Goal: Check status: Check status

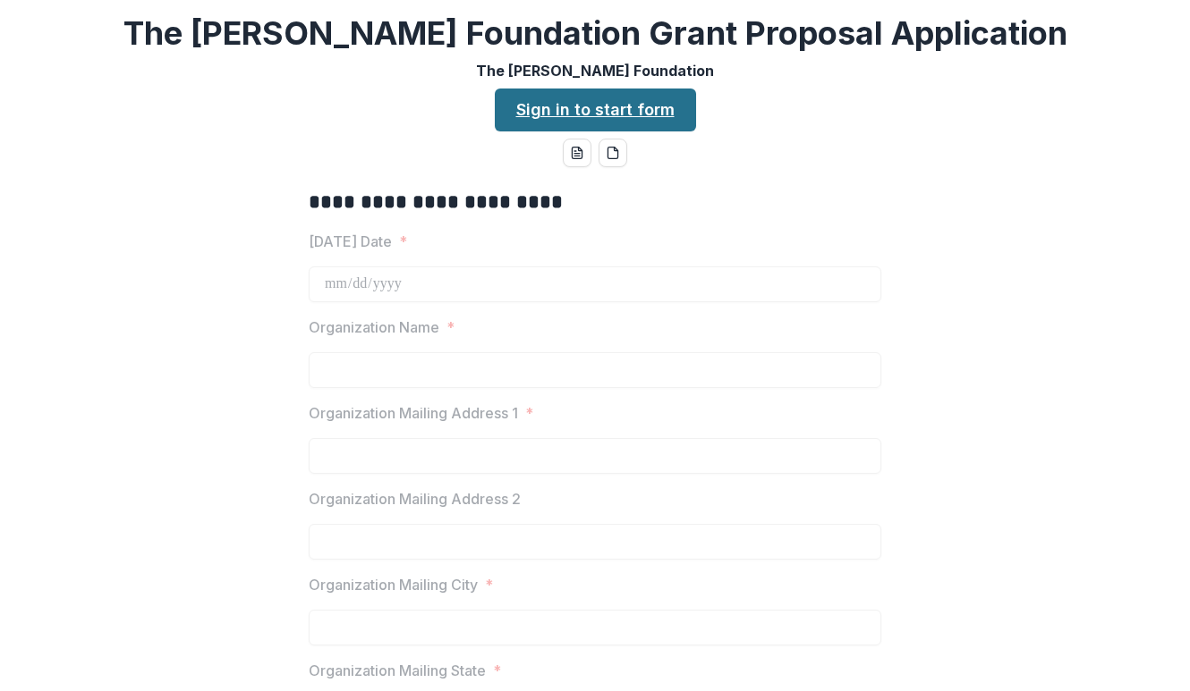
click at [648, 115] on link "Sign in to start form" at bounding box center [595, 110] width 201 height 43
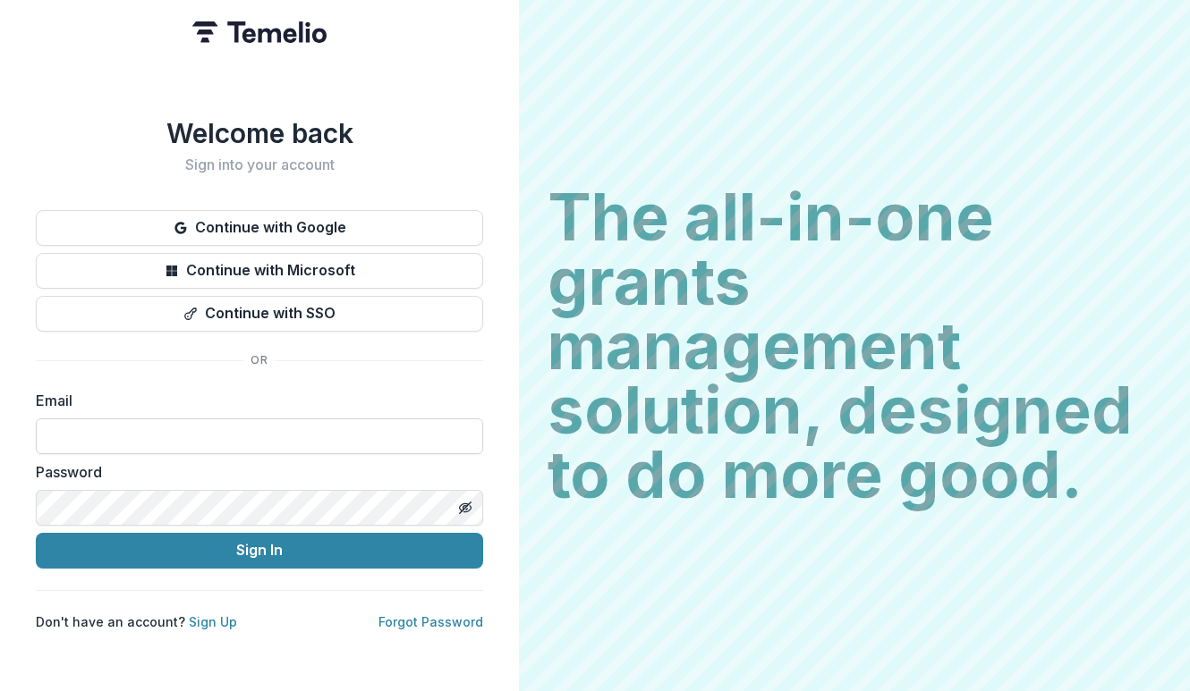
click at [148, 419] on input at bounding box center [259, 437] width 447 height 36
type input "**********"
click at [462, 501] on icon "Toggle password visibility" at bounding box center [465, 508] width 14 height 14
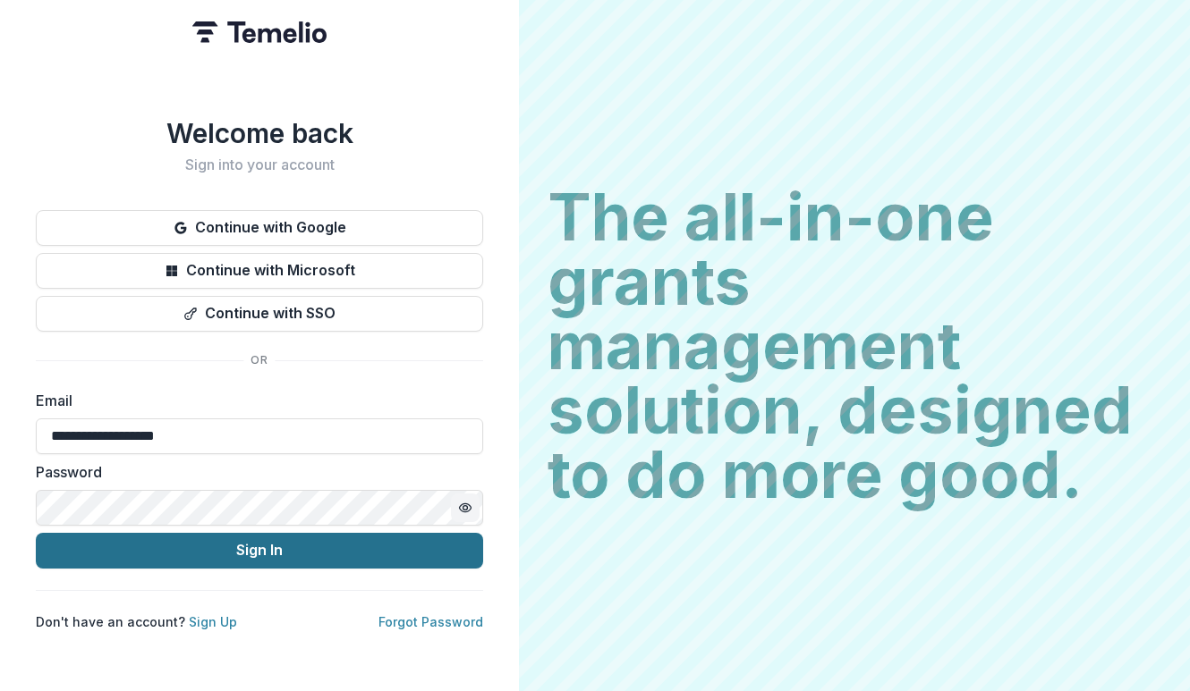
click at [363, 547] on button "Sign In" at bounding box center [259, 551] width 447 height 36
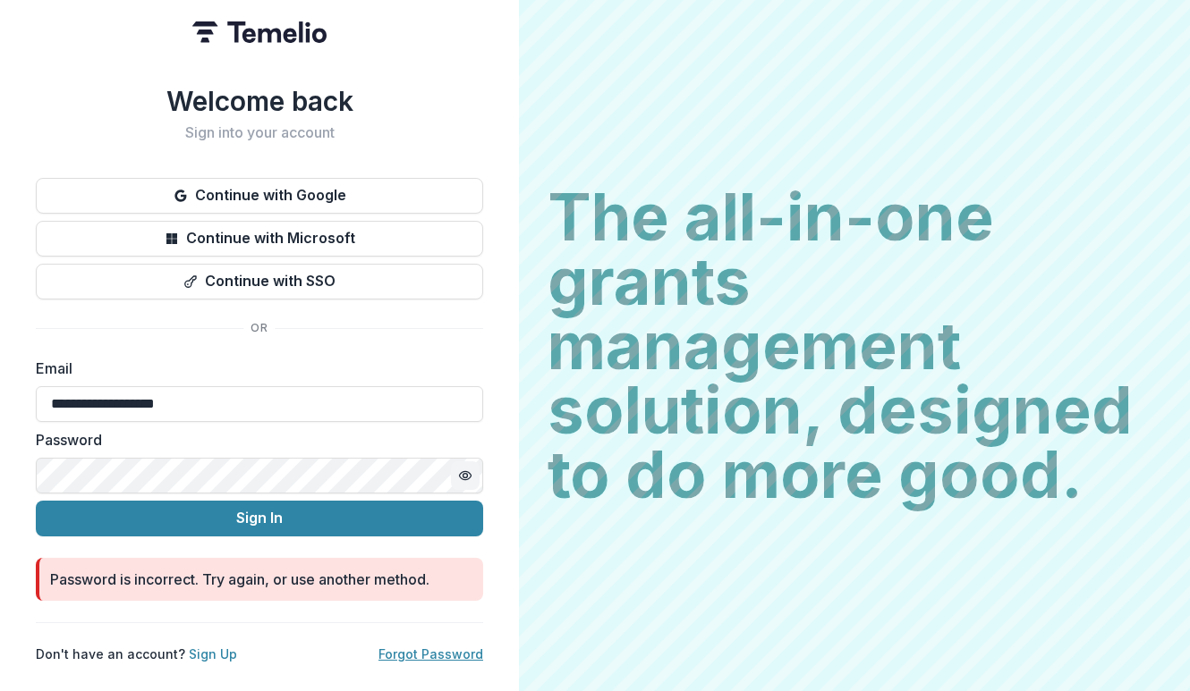
click at [449, 653] on link "Forgot Password" at bounding box center [430, 654] width 105 height 15
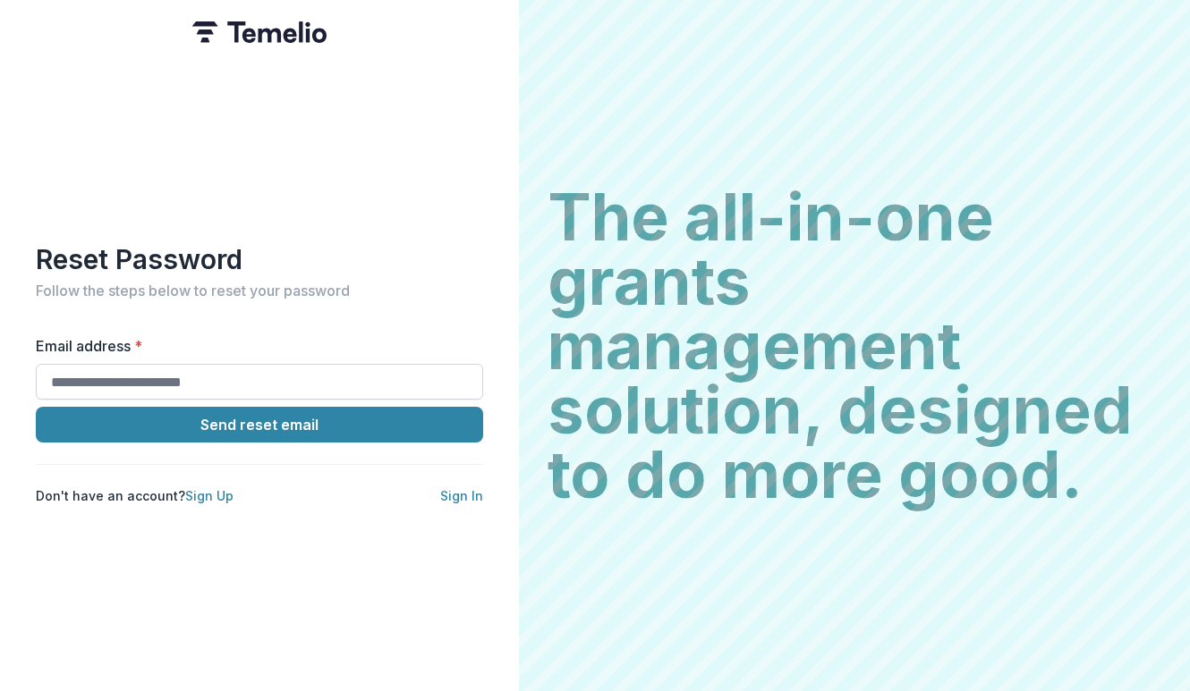
click at [269, 367] on input "Email address *" at bounding box center [259, 382] width 447 height 36
type input "**********"
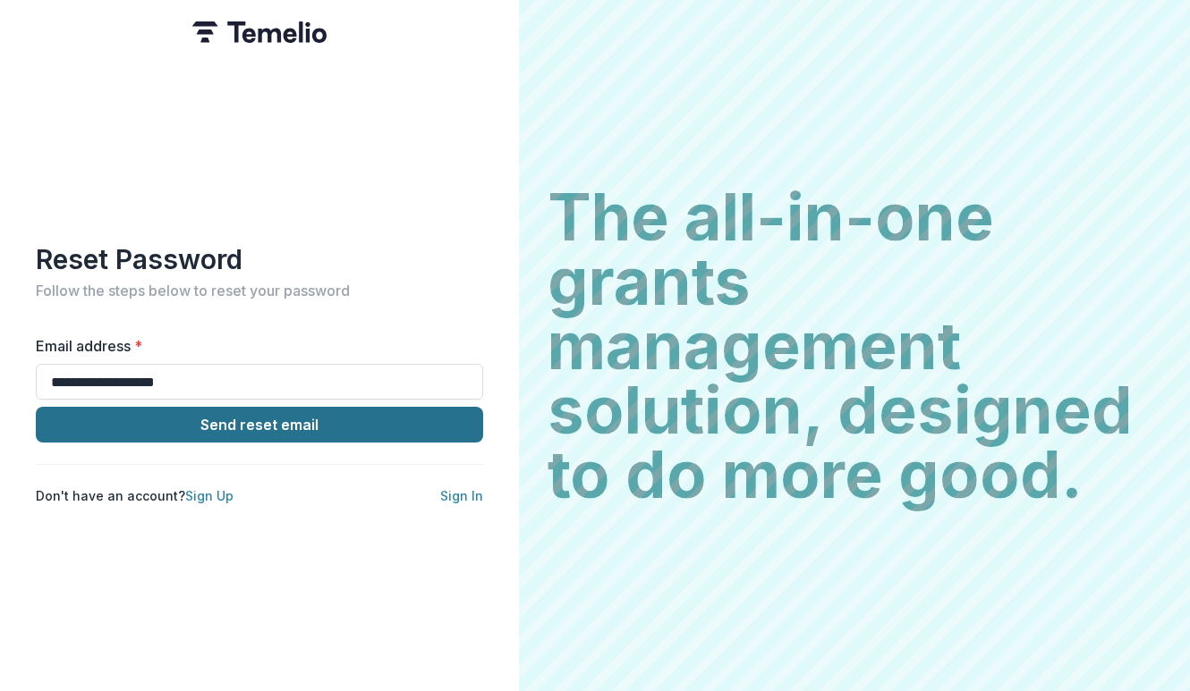
click at [292, 424] on button "Send reset email" at bounding box center [259, 425] width 447 height 36
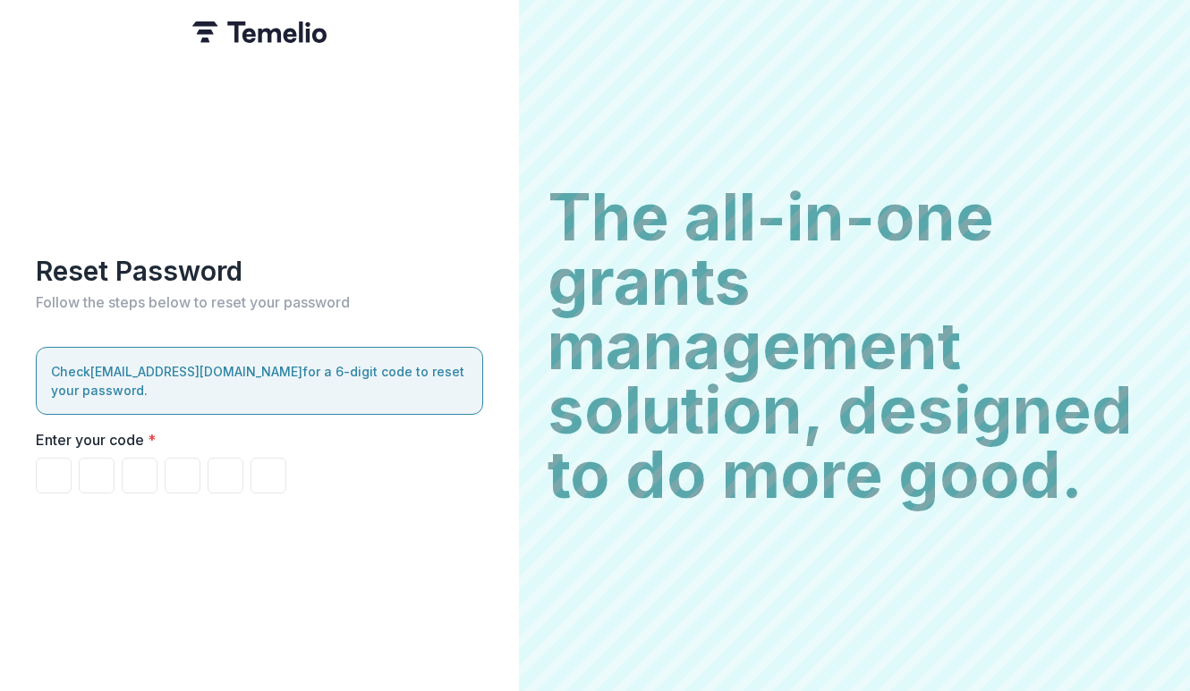
type input "*"
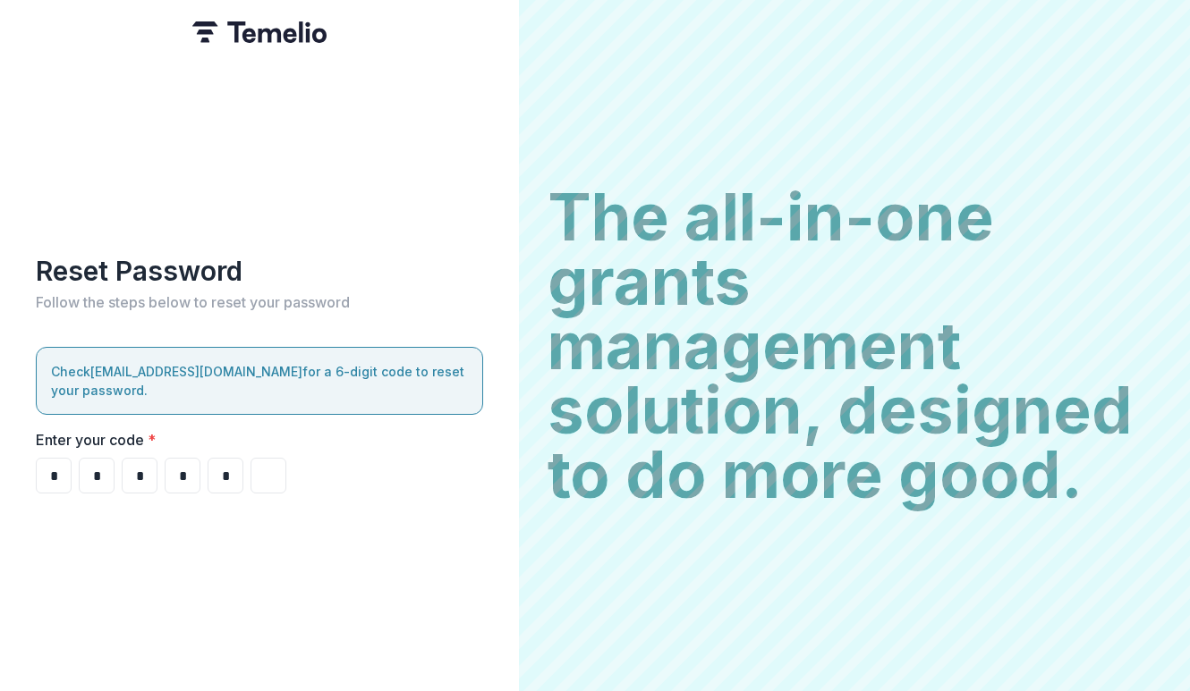
type input "*"
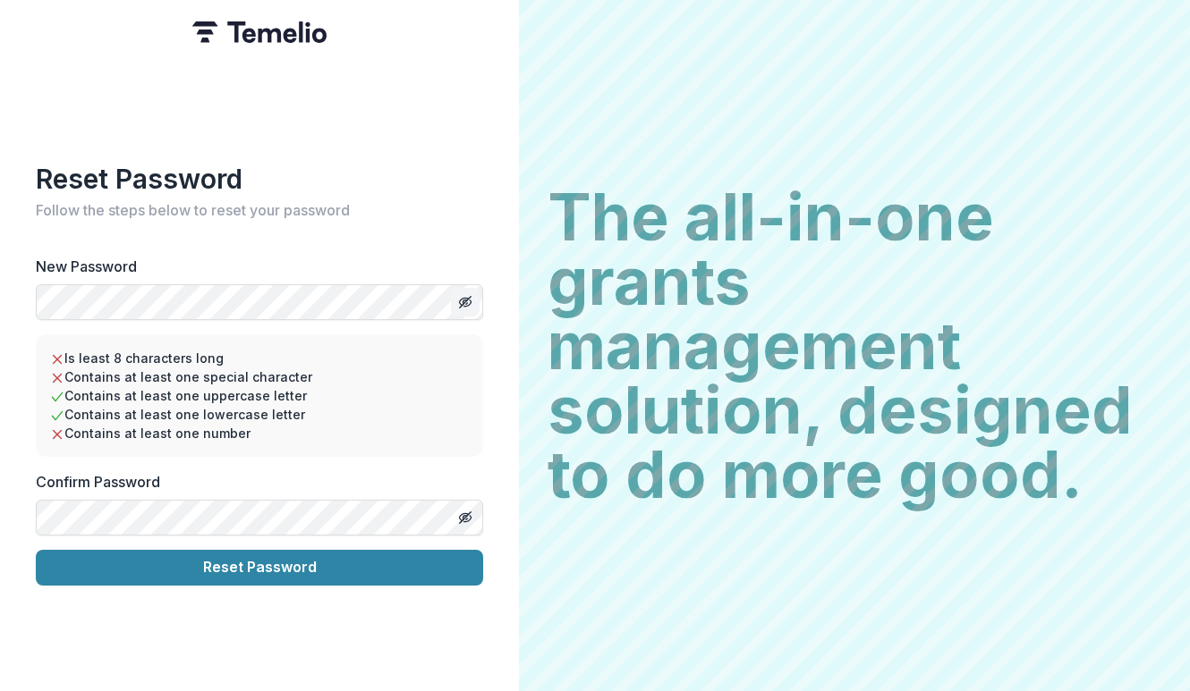
click at [473, 296] on button "Toggle password visibility" at bounding box center [465, 302] width 29 height 29
click at [462, 512] on icon "Toggle password visibility" at bounding box center [465, 518] width 14 height 14
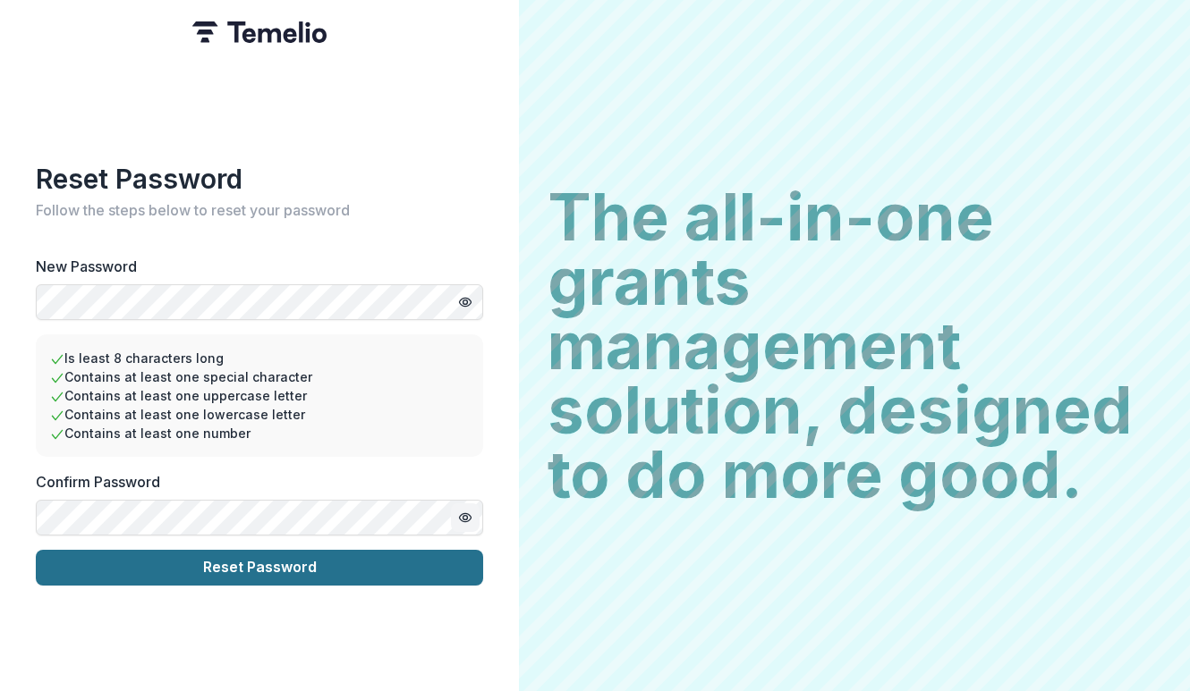
click at [403, 563] on button "Reset Password" at bounding box center [259, 568] width 447 height 36
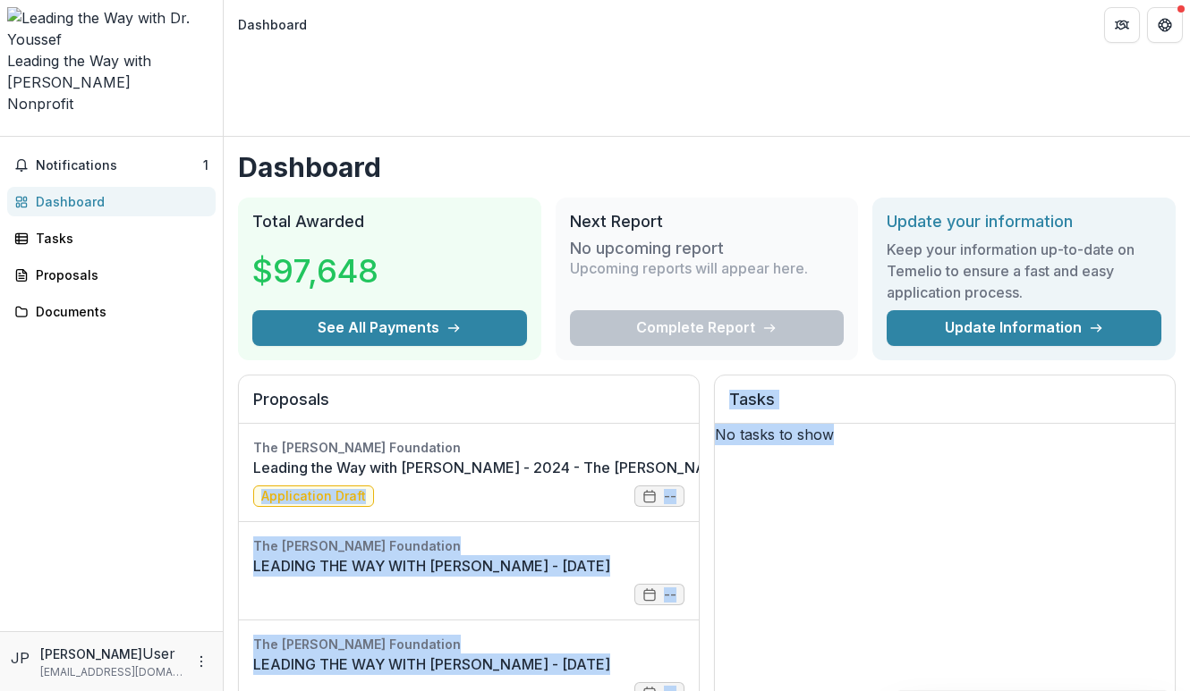
drag, startPoint x: 696, startPoint y: 377, endPoint x: 717, endPoint y: 528, distance: 152.7
click at [717, 528] on div "Proposals The [PERSON_NAME] Foundation Leading the Way with [PERSON_NAME] - 202…" at bounding box center [706, 608] width 937 height 467
click at [732, 445] on div "No tasks to show" at bounding box center [945, 434] width 460 height 21
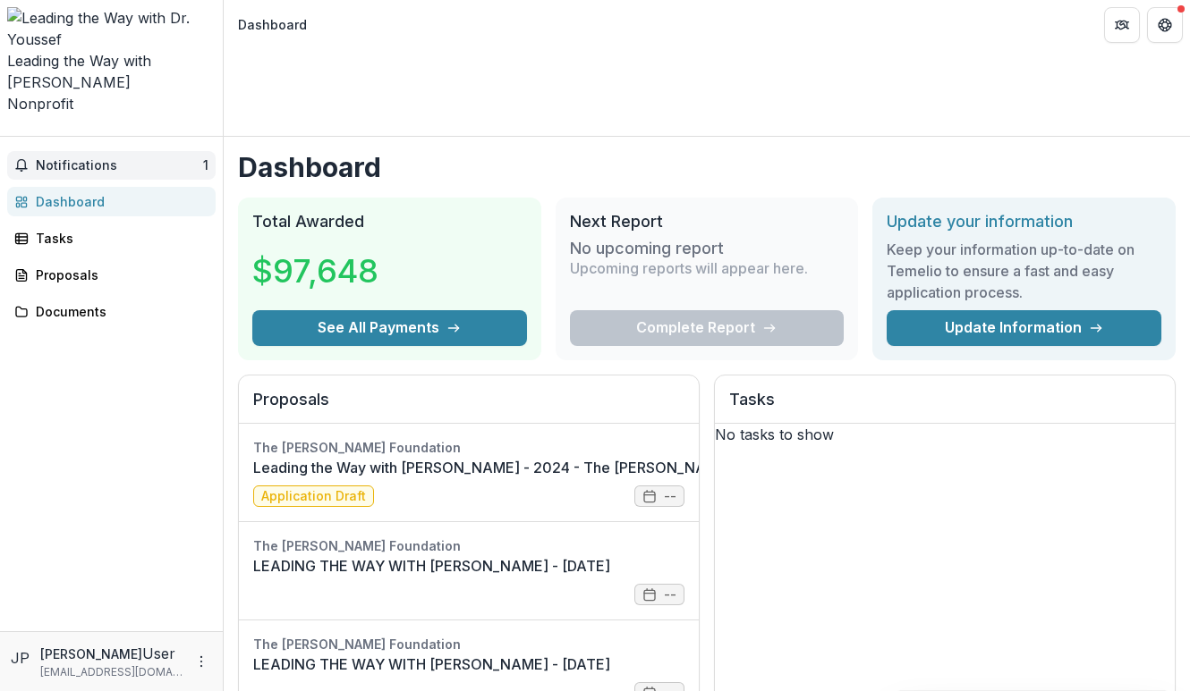
click at [101, 158] on span "Notifications" at bounding box center [119, 165] width 167 height 15
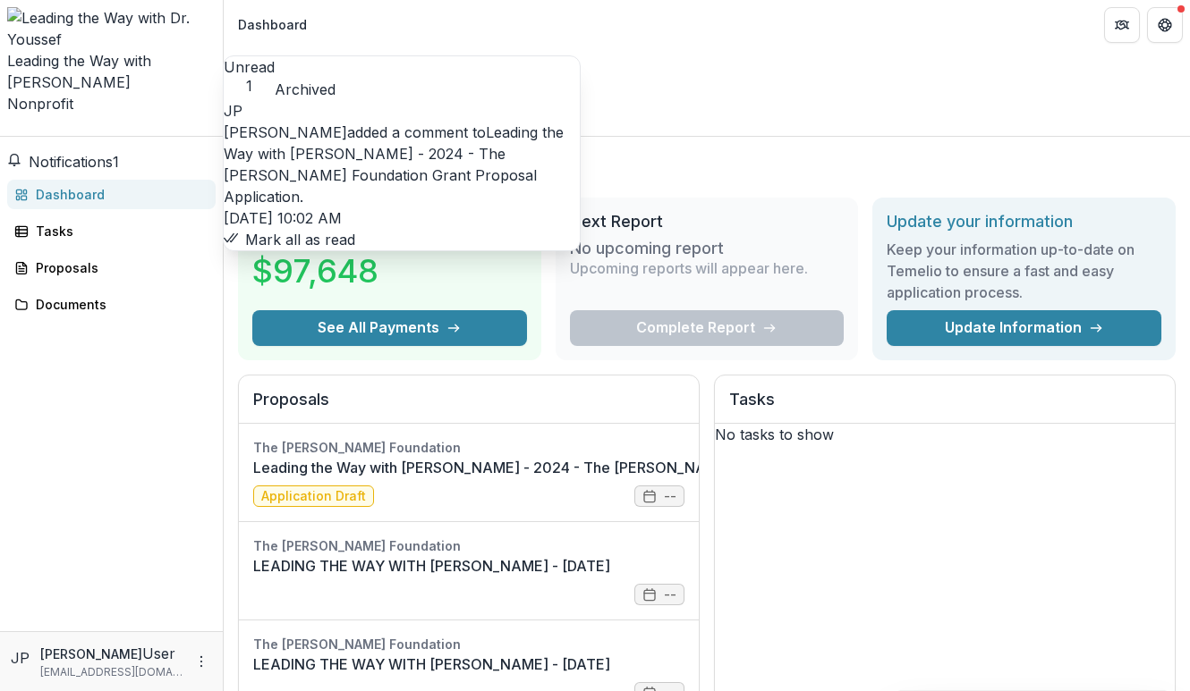
click at [365, 152] on link "Leading the Way with Dr. Youssef - 2024 - The Bolick Foundation Grant Proposal …" at bounding box center [394, 164] width 340 height 82
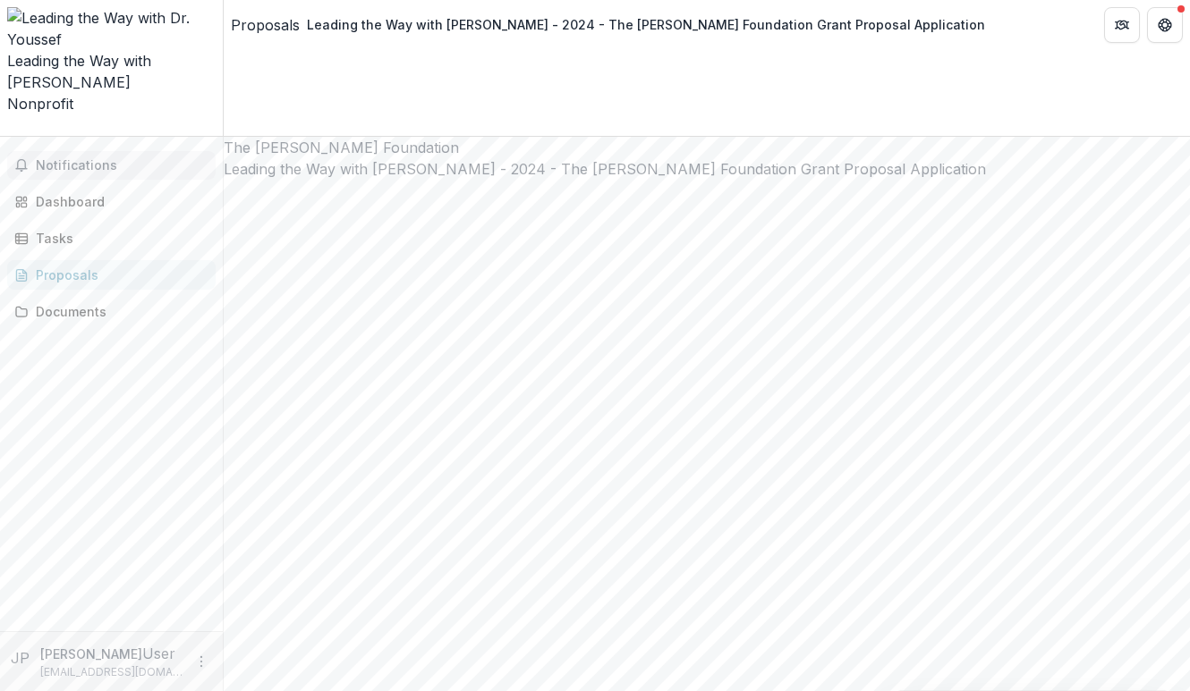
click at [69, 158] on span "Notifications" at bounding box center [122, 165] width 173 height 15
click at [266, 18] on div "Proposals" at bounding box center [265, 24] width 69 height 21
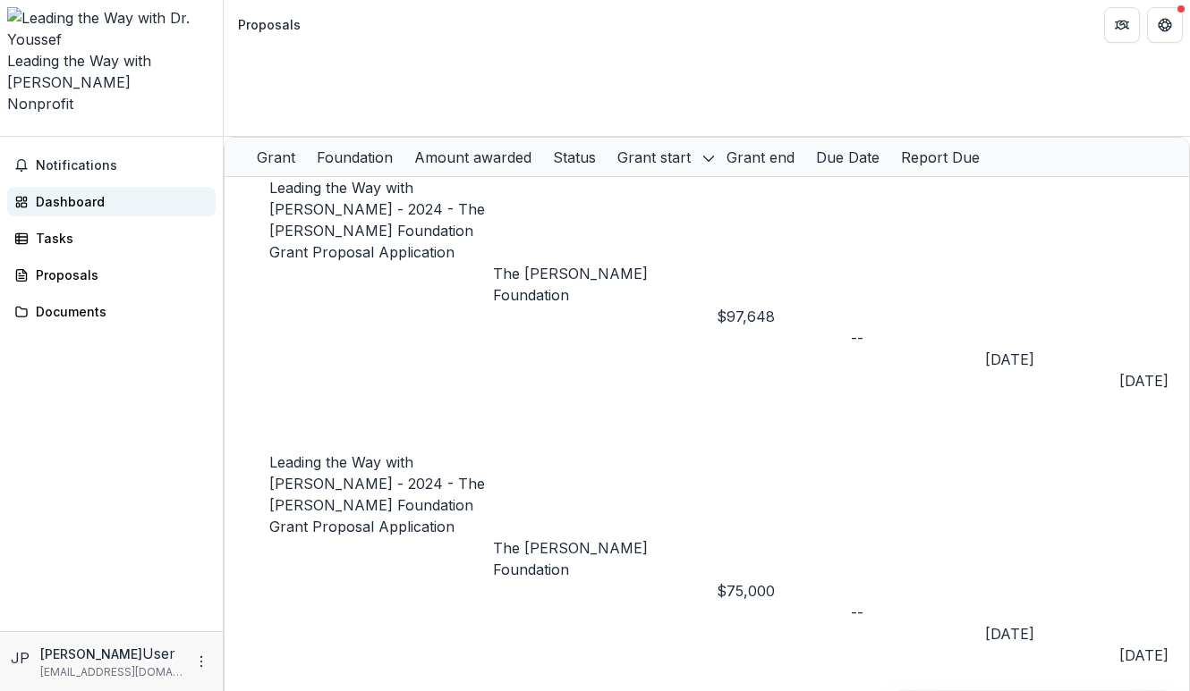
click at [64, 192] on div "Dashboard" at bounding box center [118, 201] width 165 height 19
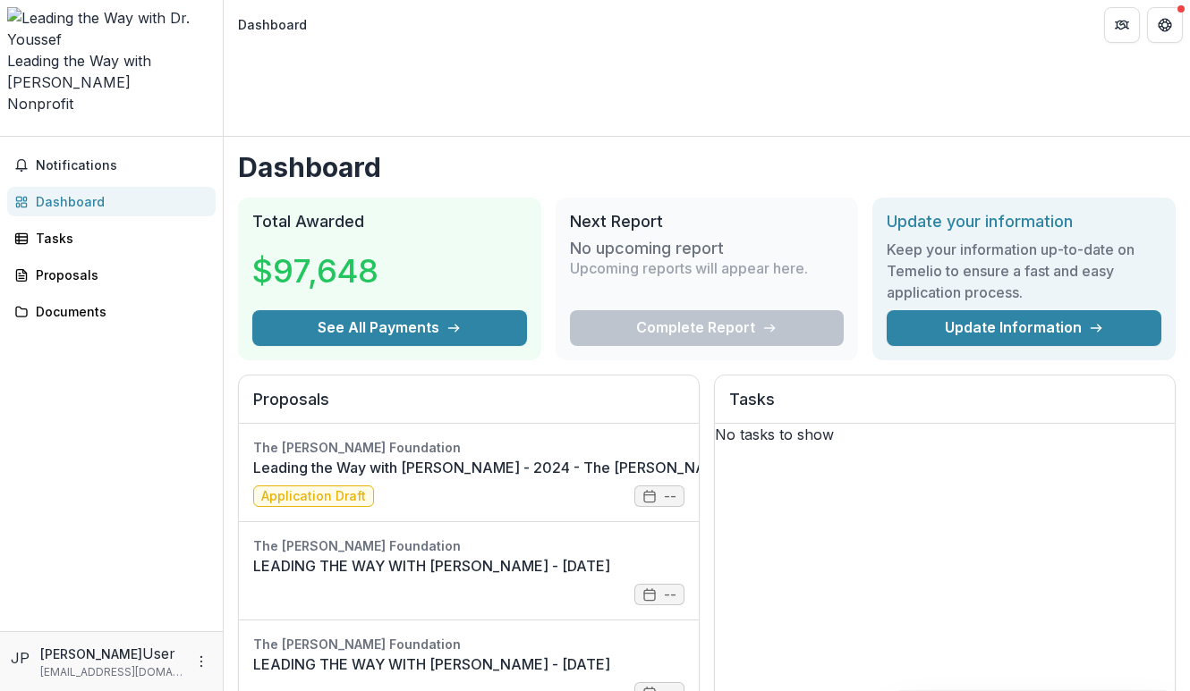
click at [769, 37] on header "Dashboard" at bounding box center [707, 24] width 966 height 49
click at [1161, 12] on button "Get Help" at bounding box center [1165, 25] width 36 height 36
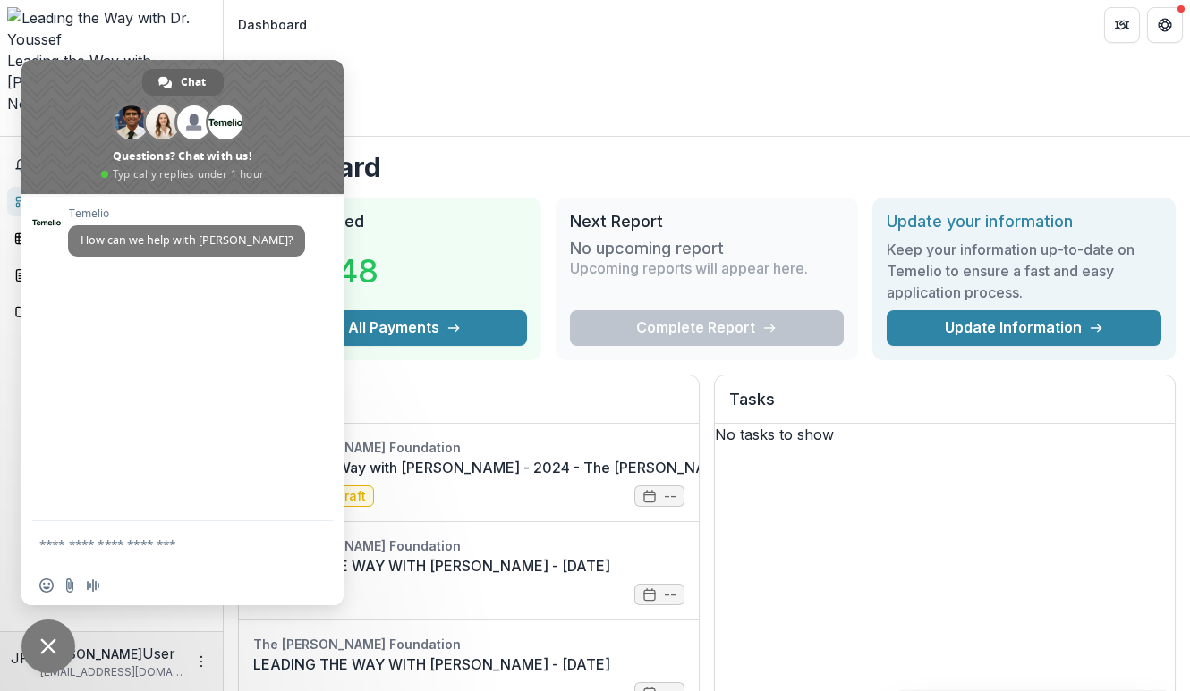
click at [1166, 18] on icon "Get Help" at bounding box center [1164, 25] width 14 height 14
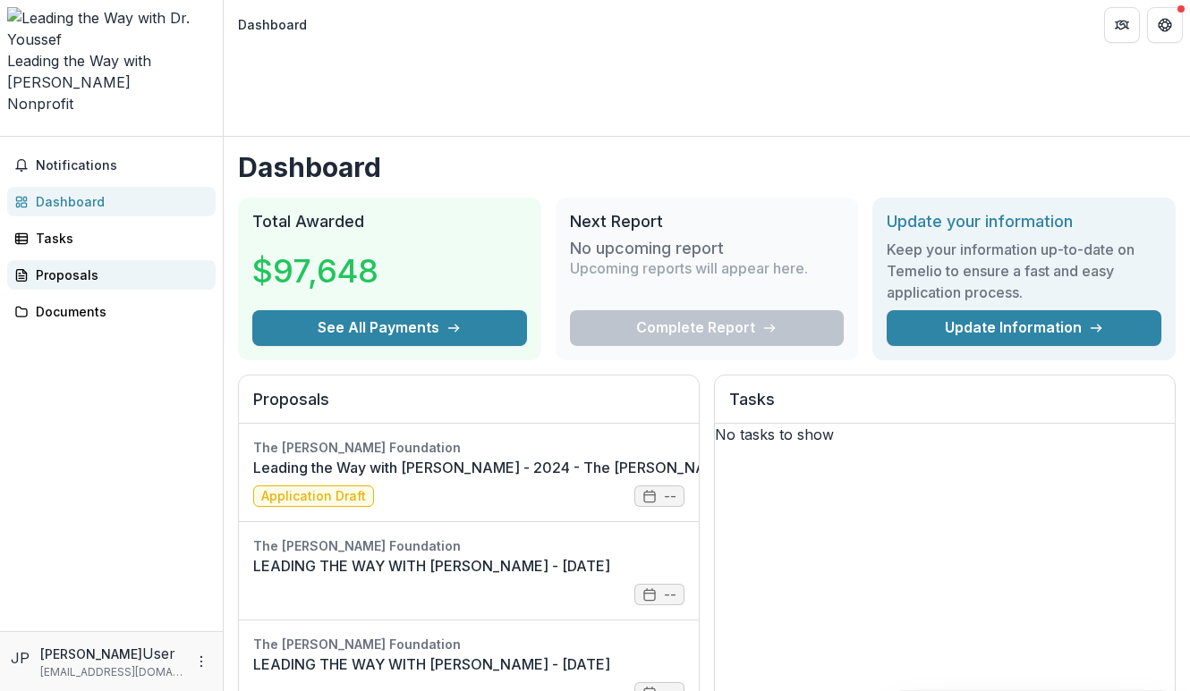
click at [61, 266] on div "Proposals" at bounding box center [118, 275] width 165 height 19
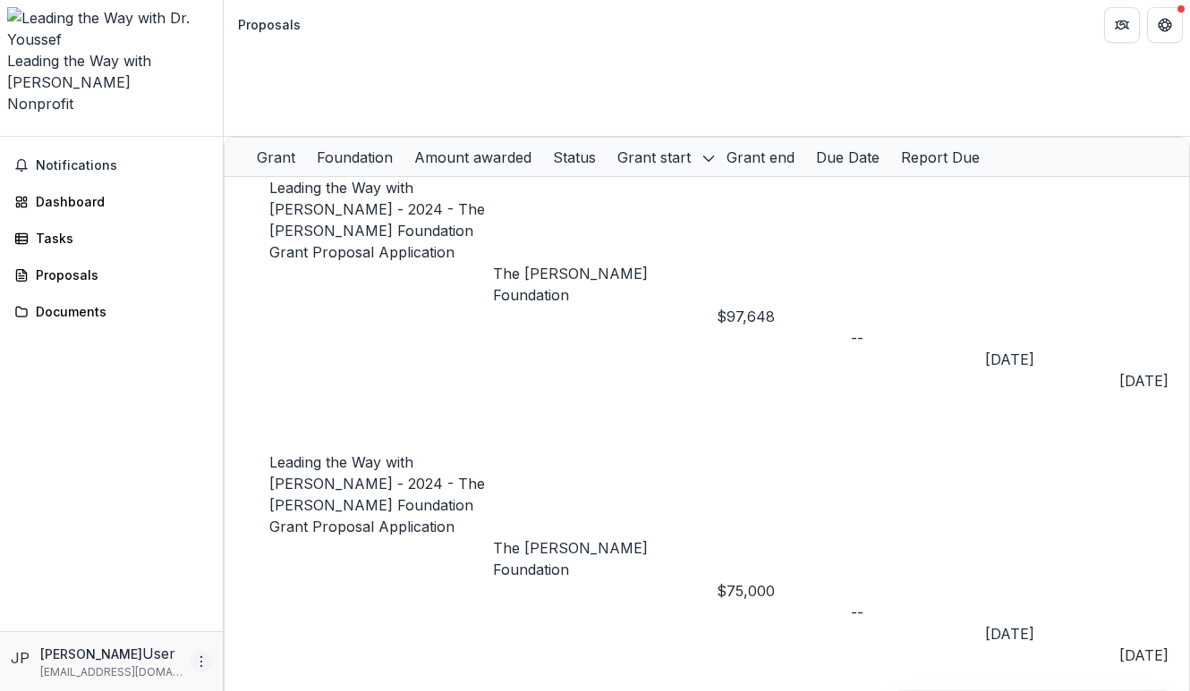
click at [202, 664] on icon "More" at bounding box center [201, 662] width 14 height 14
click at [31, 16] on img at bounding box center [111, 28] width 208 height 43
click at [7, 131] on icon "Open entity switcher" at bounding box center [7, 131] width 0 height 0
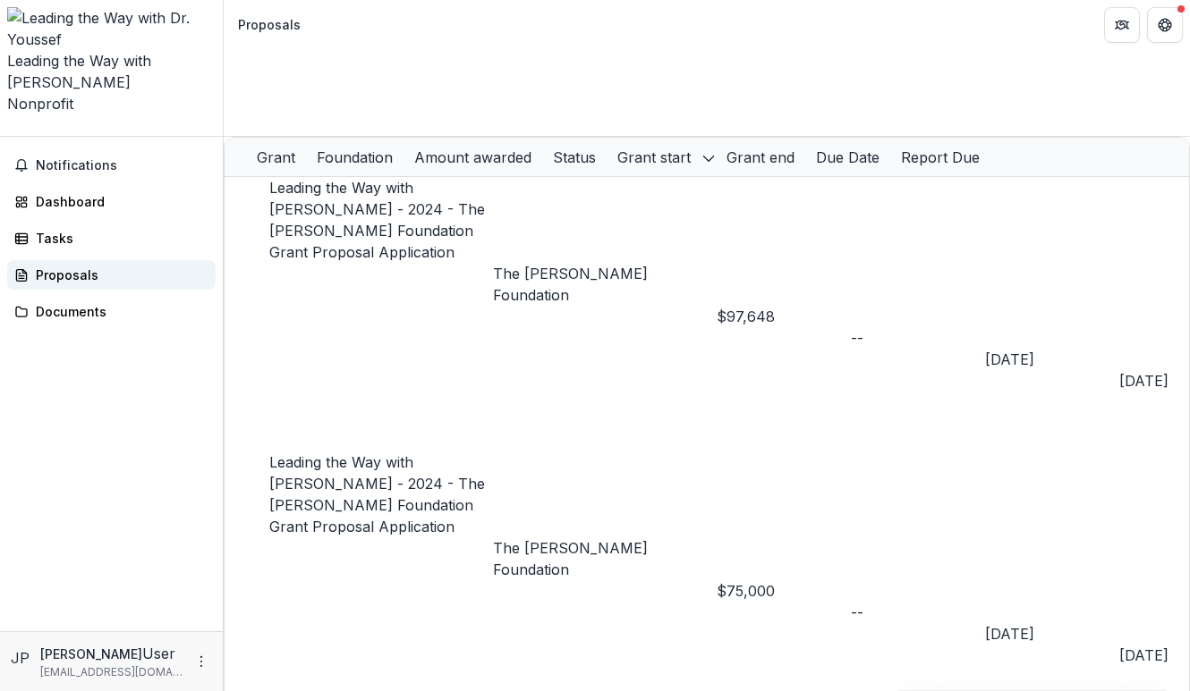
click at [84, 266] on div "Proposals" at bounding box center [118, 275] width 165 height 19
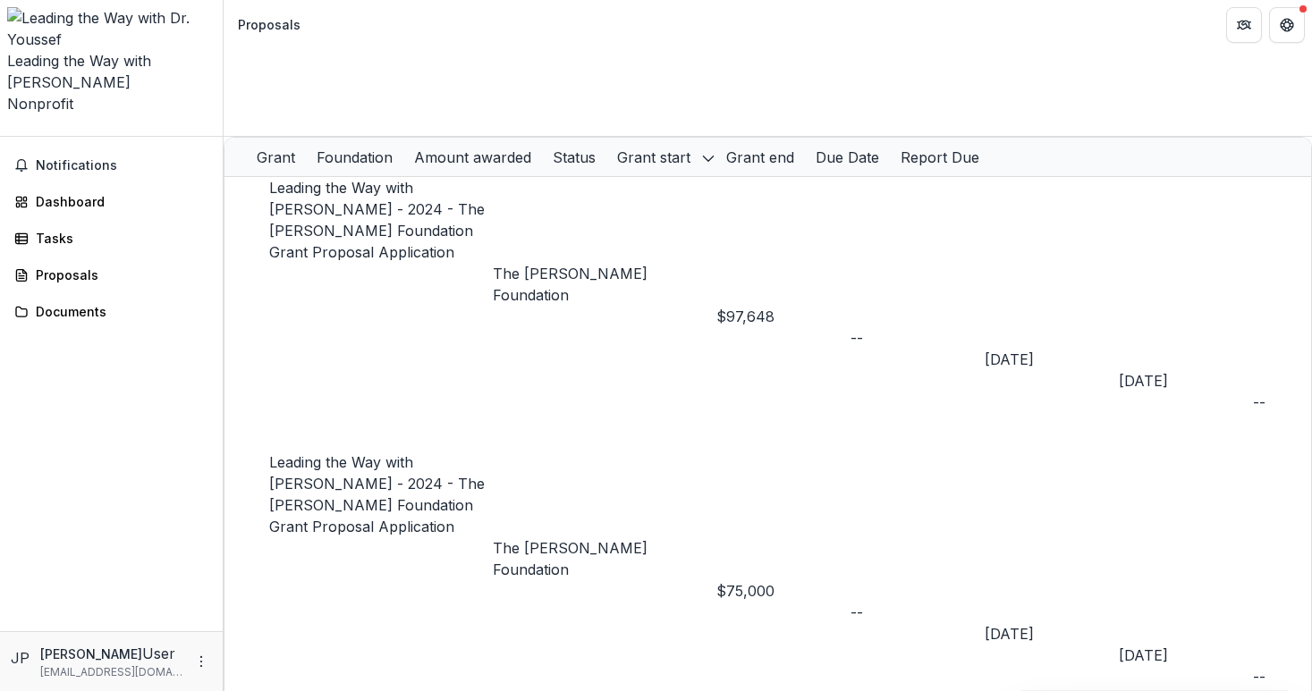
click at [7, 131] on icon "Open entity switcher" at bounding box center [7, 131] width 0 height 0
click at [84, 158] on span "Notifications" at bounding box center [122, 165] width 173 height 15
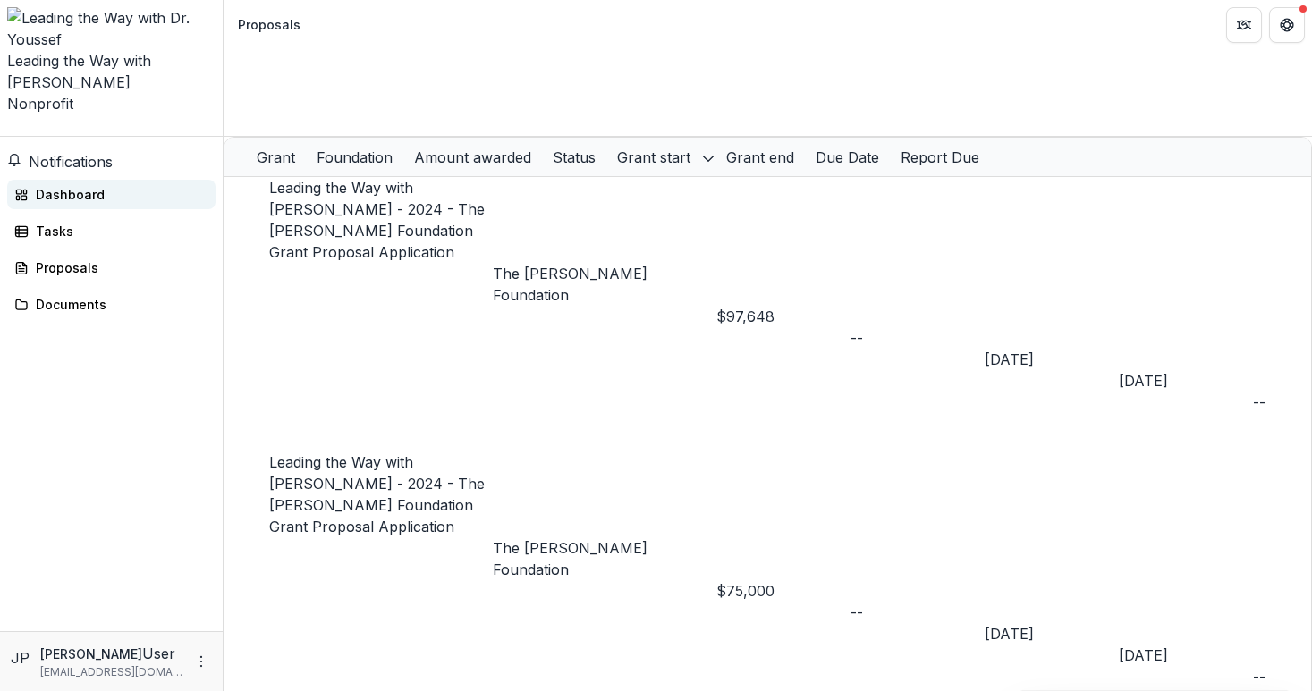
click at [49, 185] on div "Dashboard" at bounding box center [118, 194] width 165 height 19
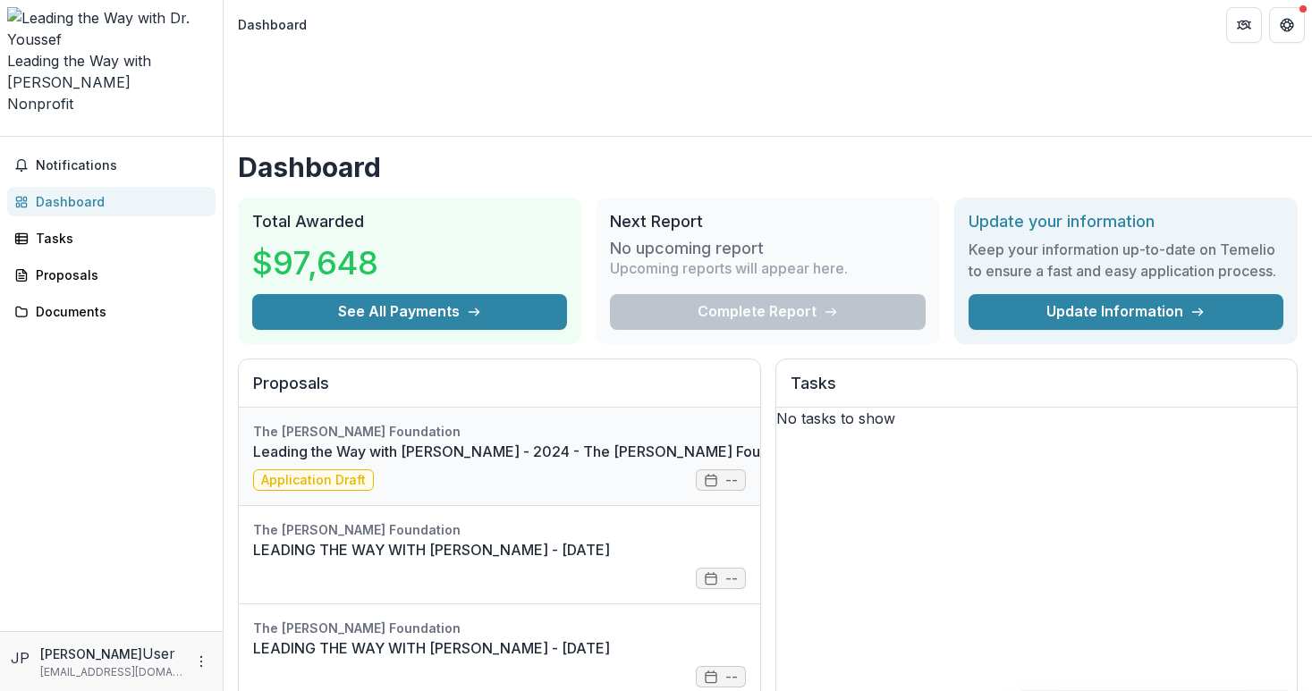
click at [326, 441] on link "Leading the Way with Dr. Youssef - 2024 - The Bolick Foundation Grant Proposal …" at bounding box center [623, 451] width 741 height 21
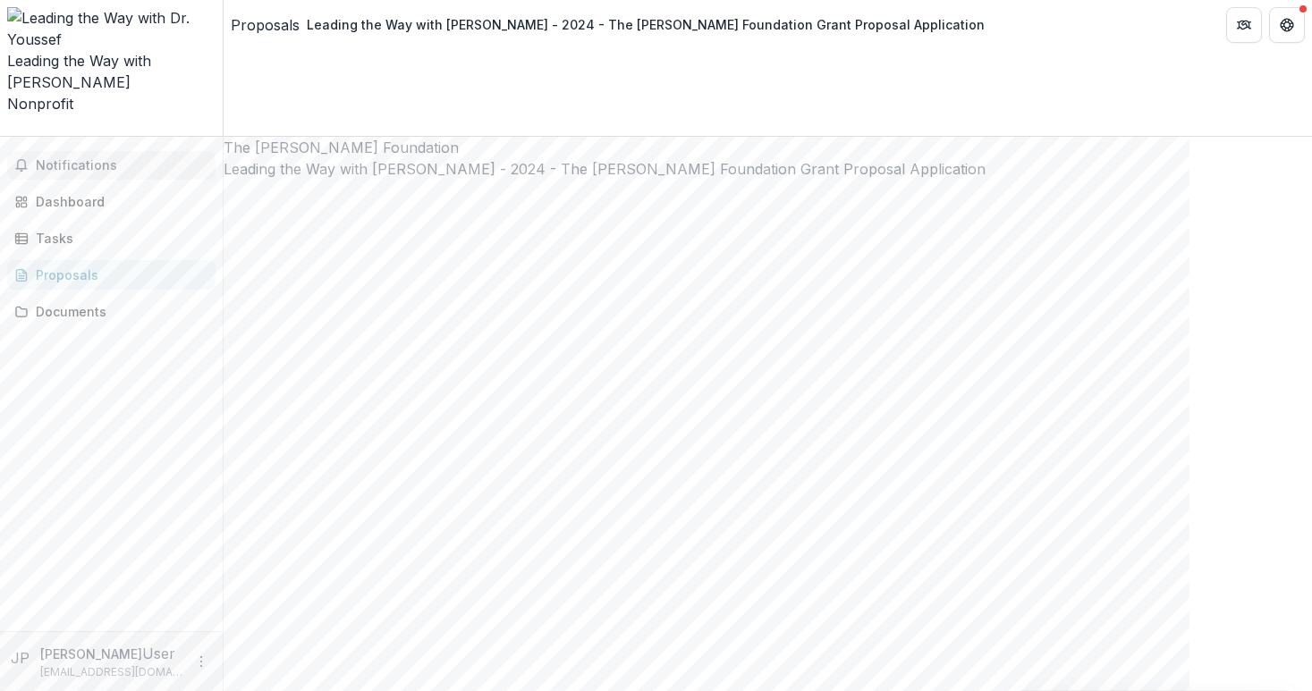
click at [76, 158] on span "Notifications" at bounding box center [122, 165] width 173 height 15
click at [847, 37] on div "Leading the Way with Dr. Youssef - 2024 - The Bolick Foundation Grant Proposal …" at bounding box center [646, 25] width 692 height 26
